Goal: Find specific page/section: Find specific page/section

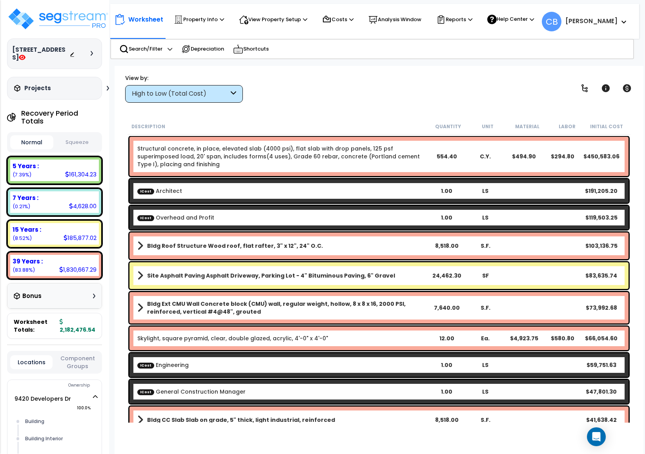
click at [171, 93] on div "High to Low (Total Cost)" at bounding box center [180, 93] width 97 height 9
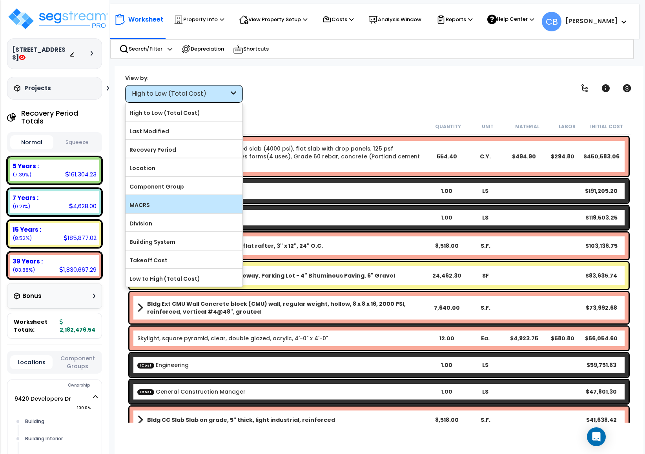
click at [160, 203] on label "MACRS" at bounding box center [183, 205] width 117 height 12
click at [0, 0] on input "MACRS" at bounding box center [0, 0] width 0 height 0
